Goal: Obtain resource: Download file/media

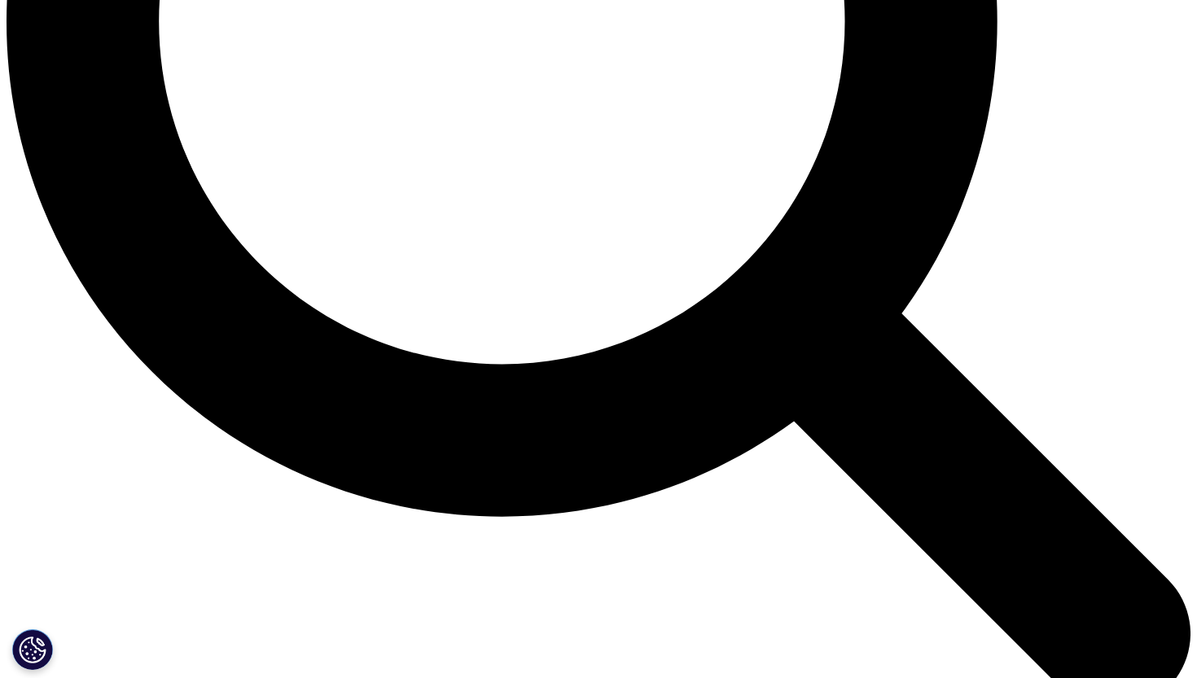
scroll to position [1739, 0]
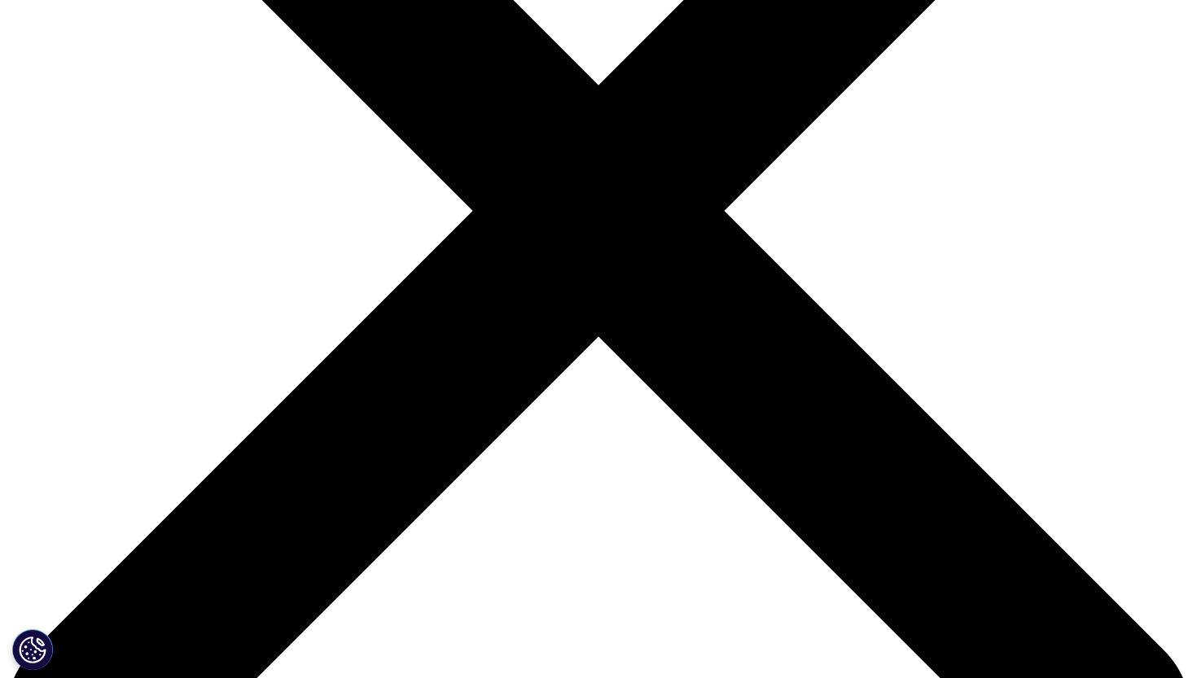
scroll to position [519, 0]
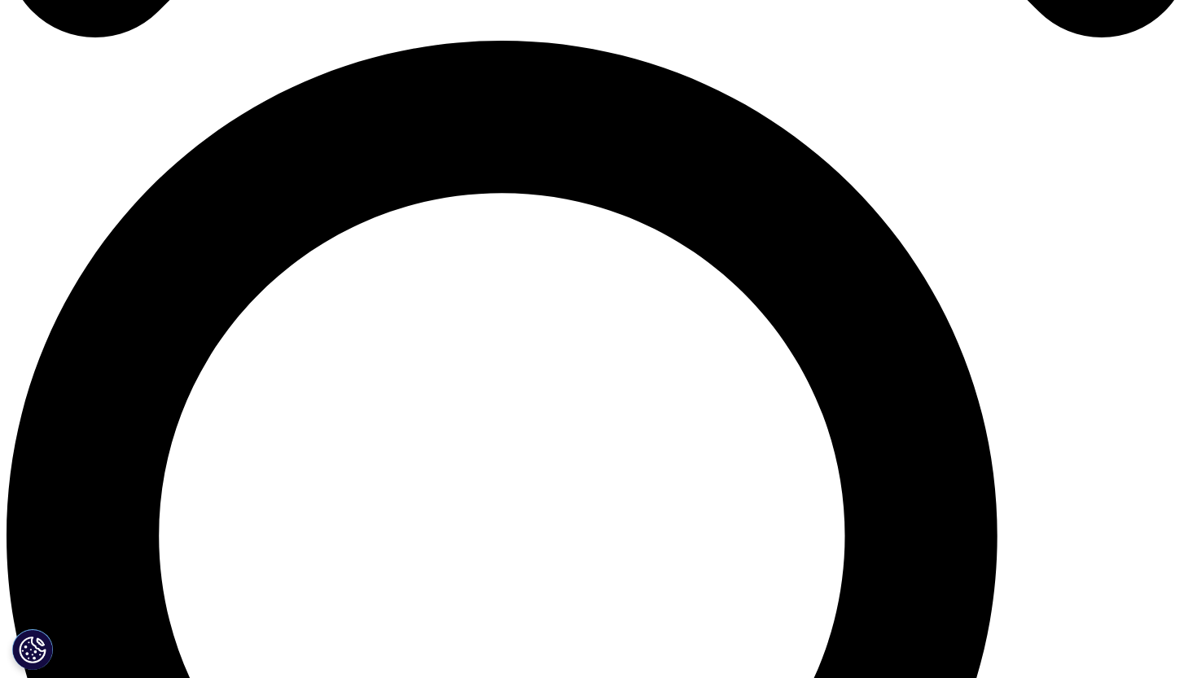
scroll to position [1199, 0]
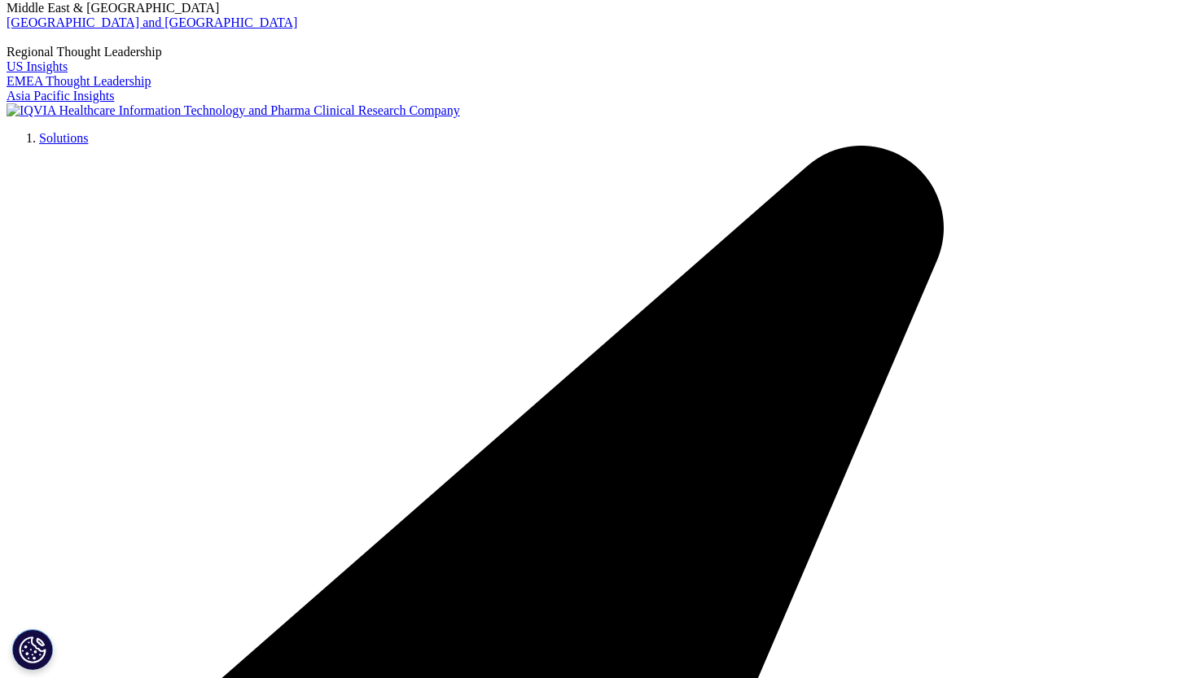
scroll to position [0, 4]
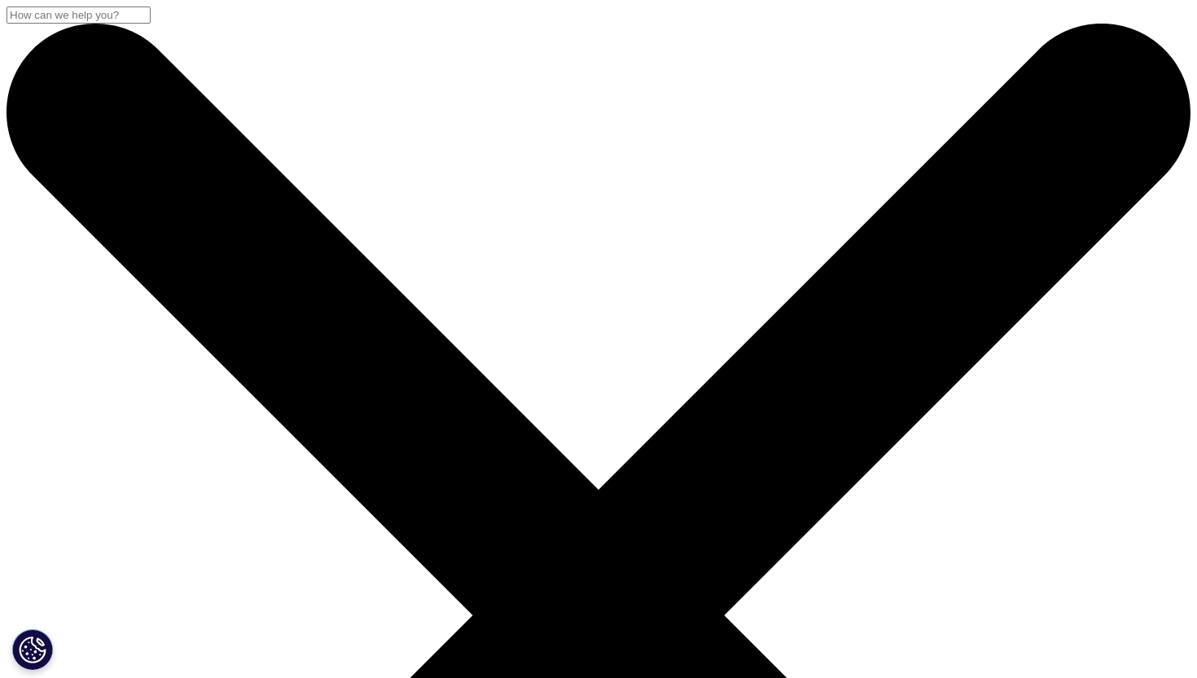
scroll to position [-5, 0]
